Goal: Information Seeking & Learning: Learn about a topic

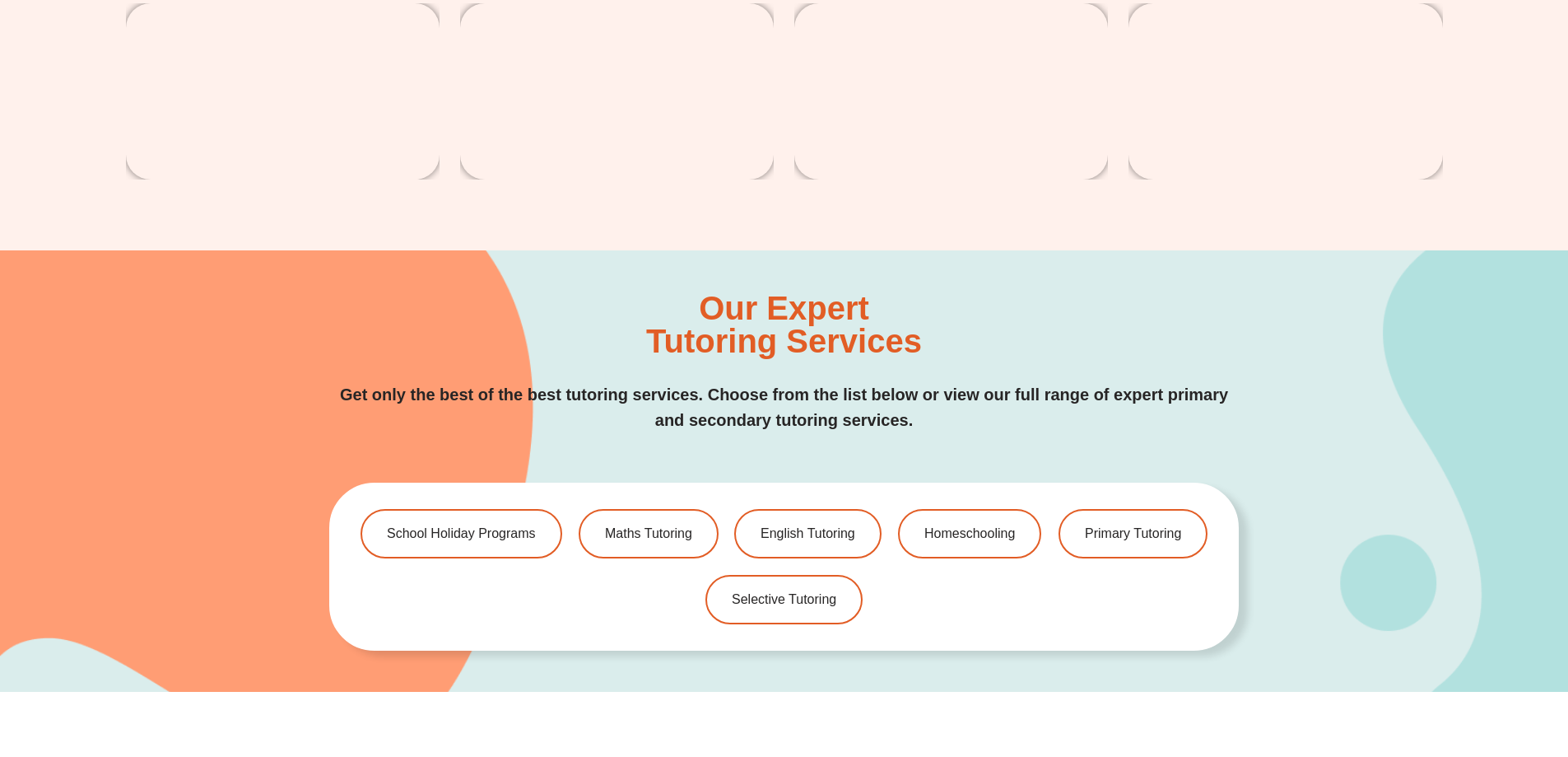
scroll to position [3212, 0]
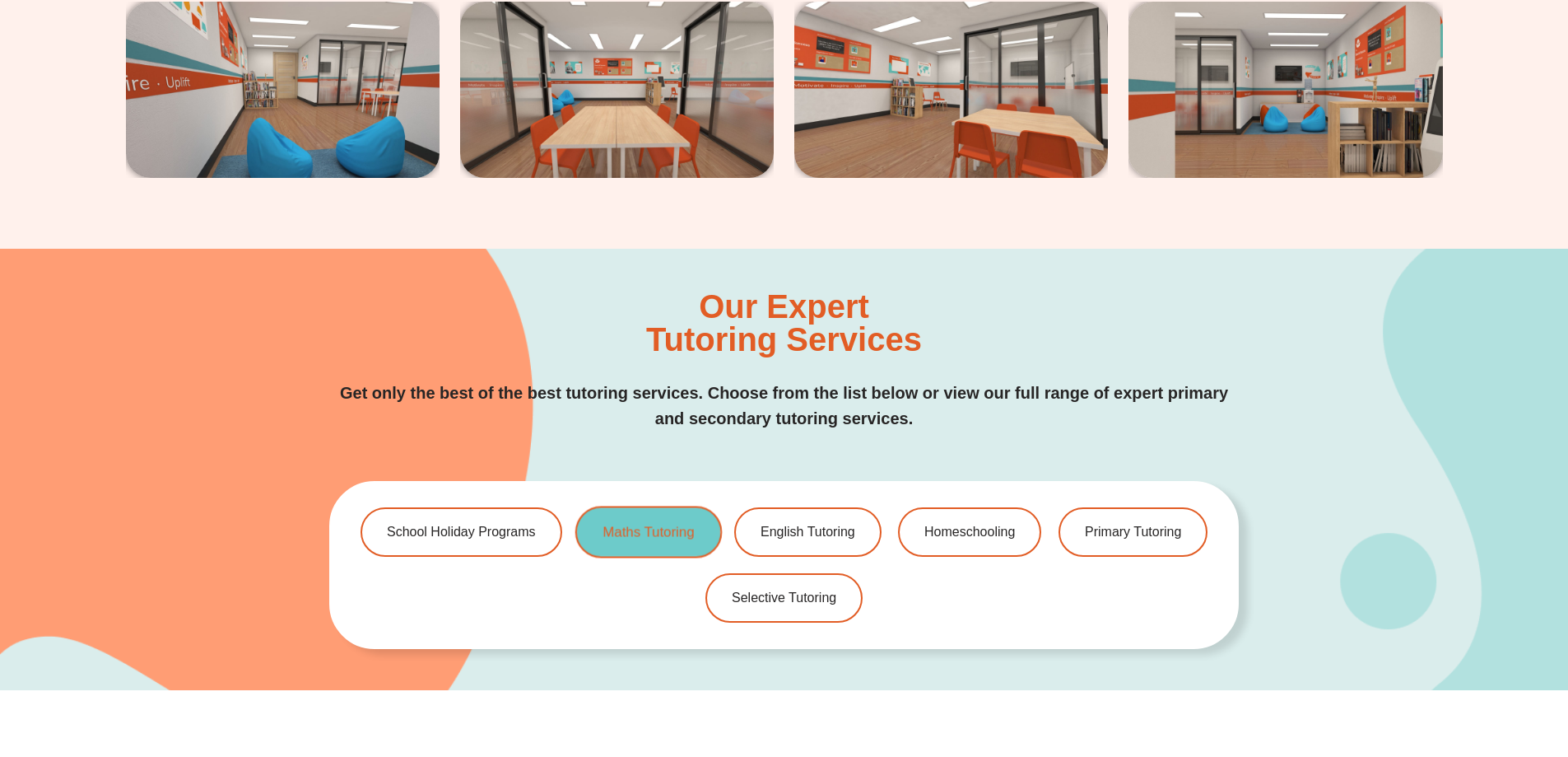
click at [627, 539] on span "Maths Tutoring" at bounding box center [648, 532] width 92 height 14
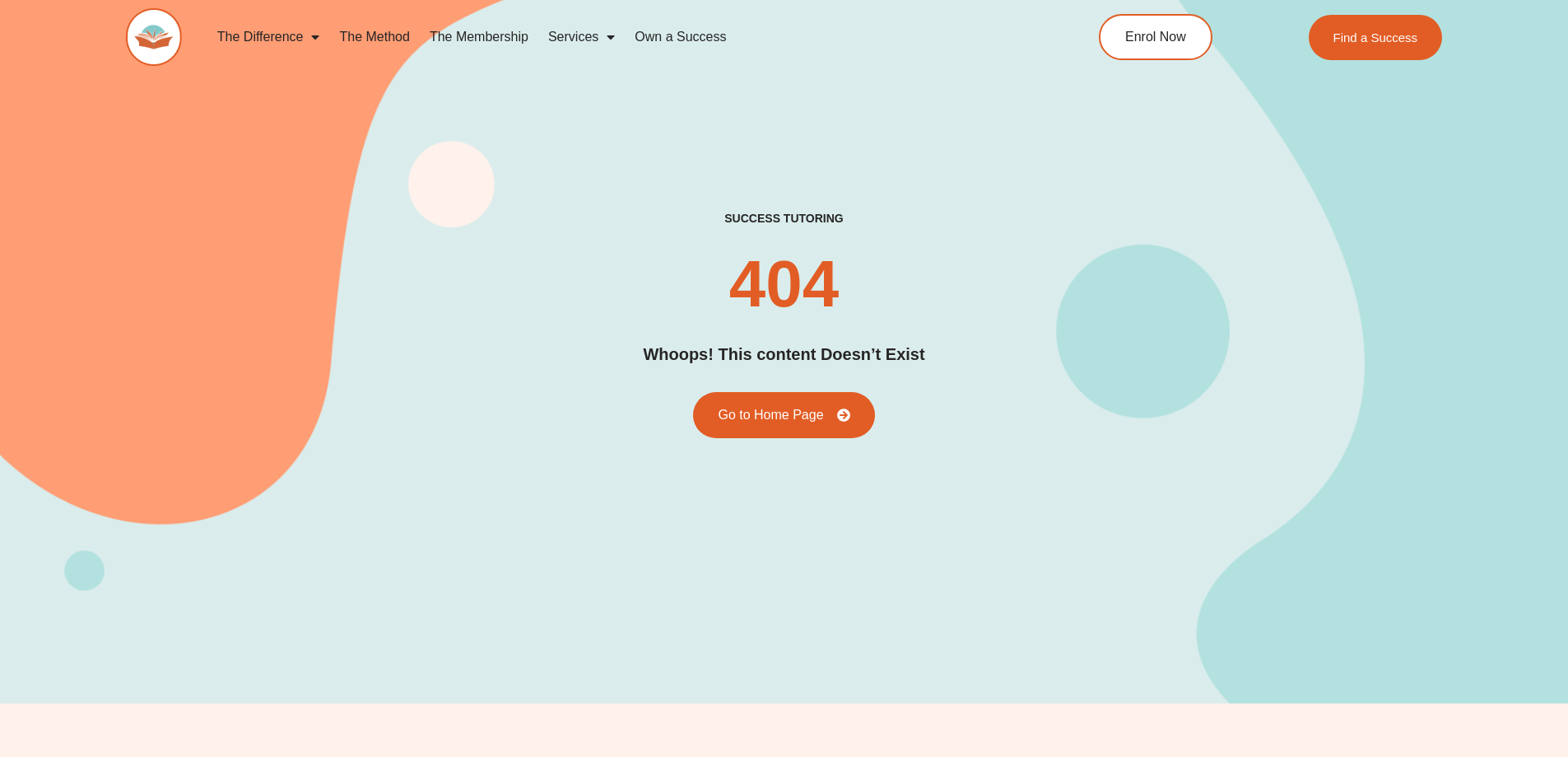
click at [372, 35] on link "The Method" at bounding box center [374, 37] width 90 height 38
